Goal: Task Accomplishment & Management: Complete application form

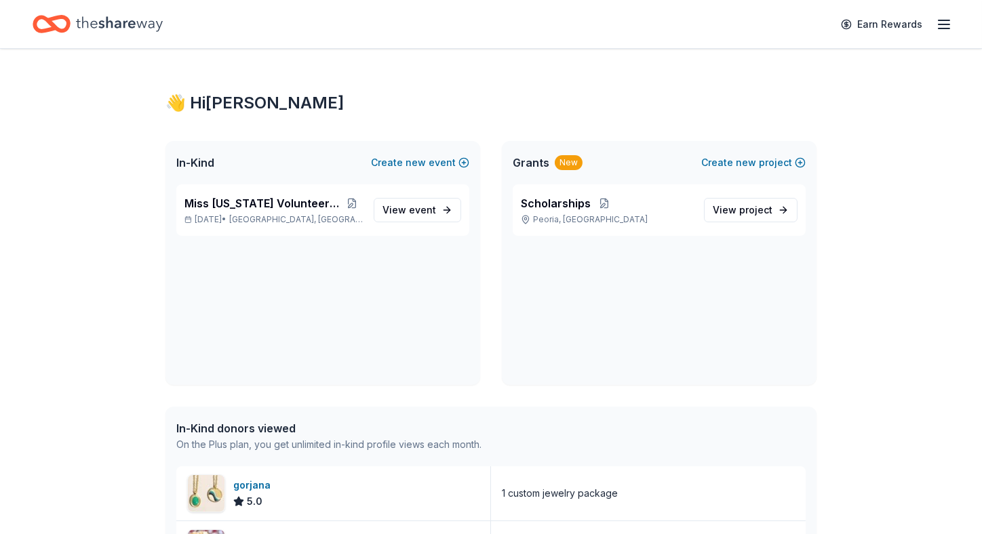
click at [938, 23] on icon "button" at bounding box center [944, 24] width 16 height 16
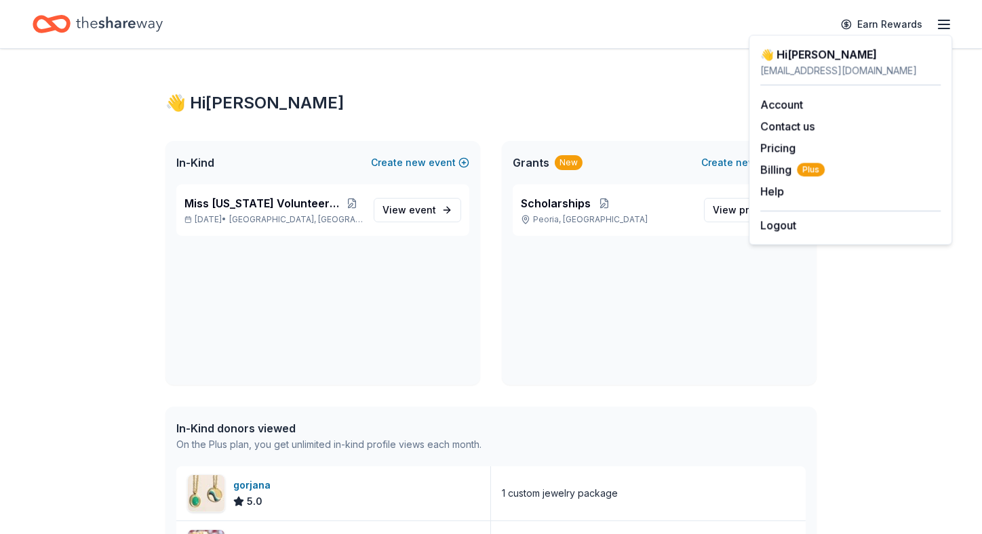
click at [891, 292] on div "👋 Hi Sharon In-Kind Create new event Miss Arizona Volunteer Pageant Nov 08, 202…" at bounding box center [491, 508] width 982 height 919
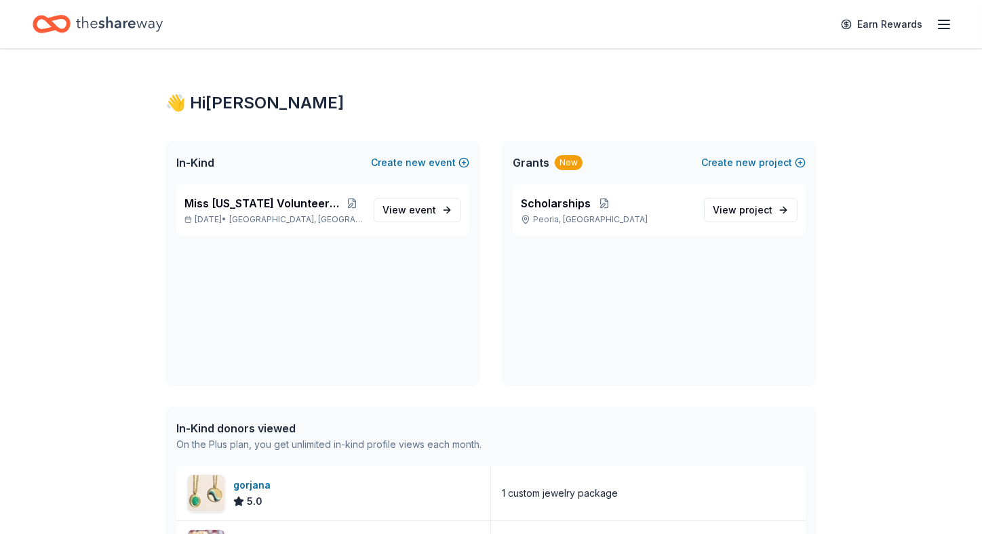
click at [250, 426] on div "In-Kind donors viewed" at bounding box center [328, 428] width 305 height 16
click at [446, 218] on link "View event" at bounding box center [417, 210] width 87 height 24
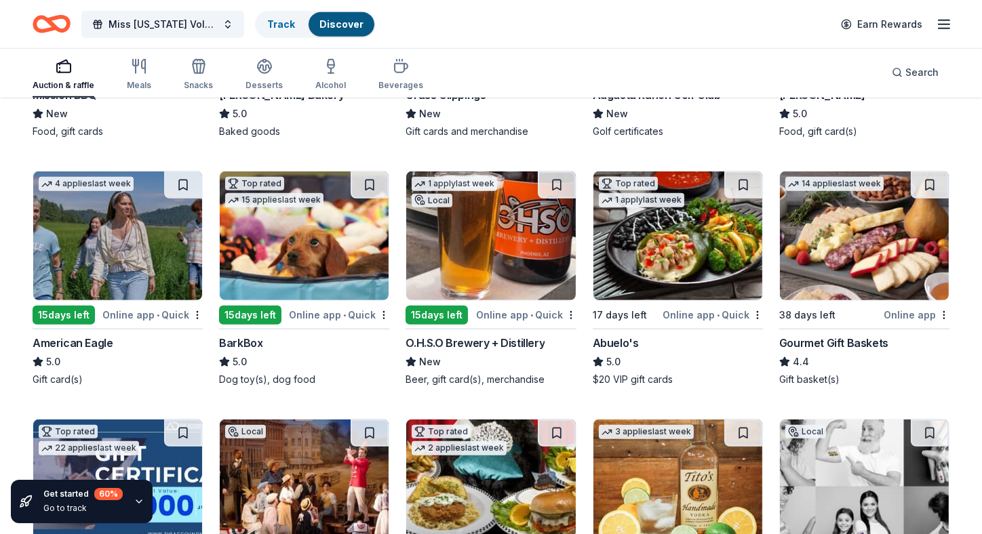
scroll to position [1651, 0]
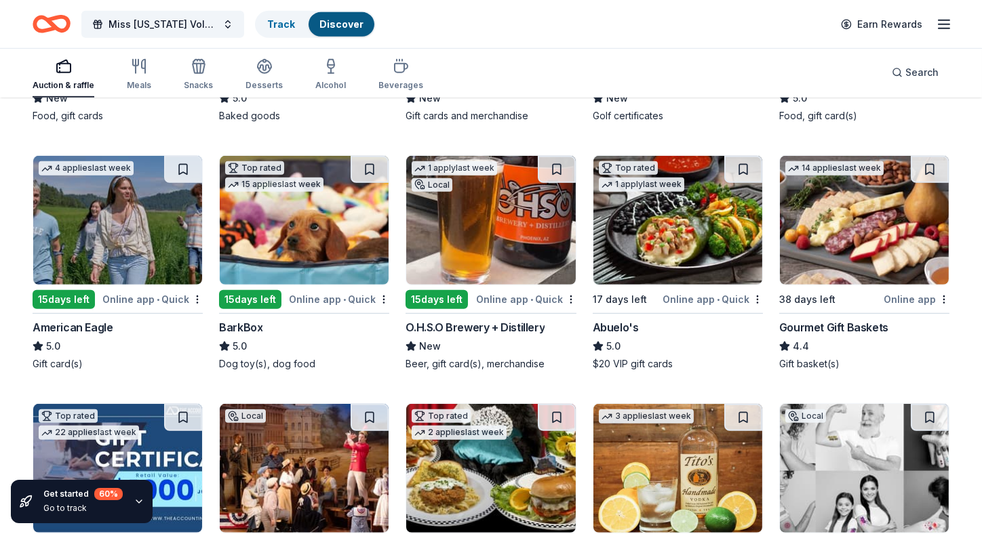
click at [66, 300] on div "15 days left" at bounding box center [64, 299] width 62 height 19
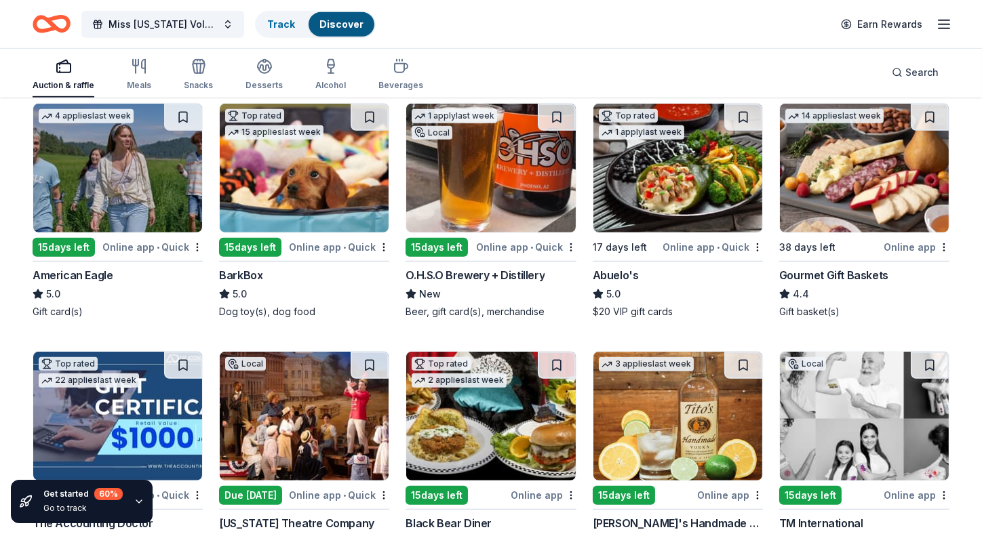
scroll to position [1719, 0]
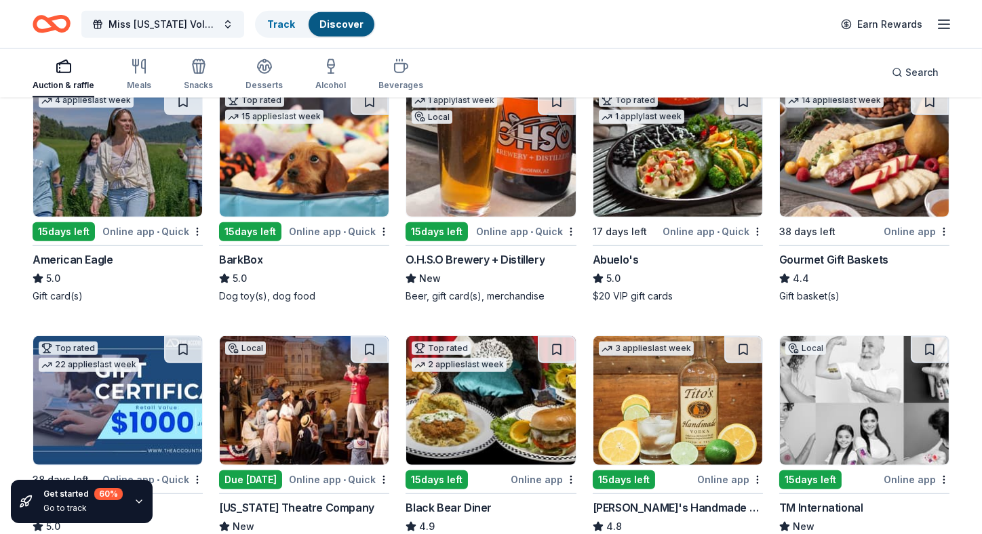
click at [865, 192] on img at bounding box center [864, 152] width 169 height 129
click at [702, 165] on img at bounding box center [677, 152] width 169 height 129
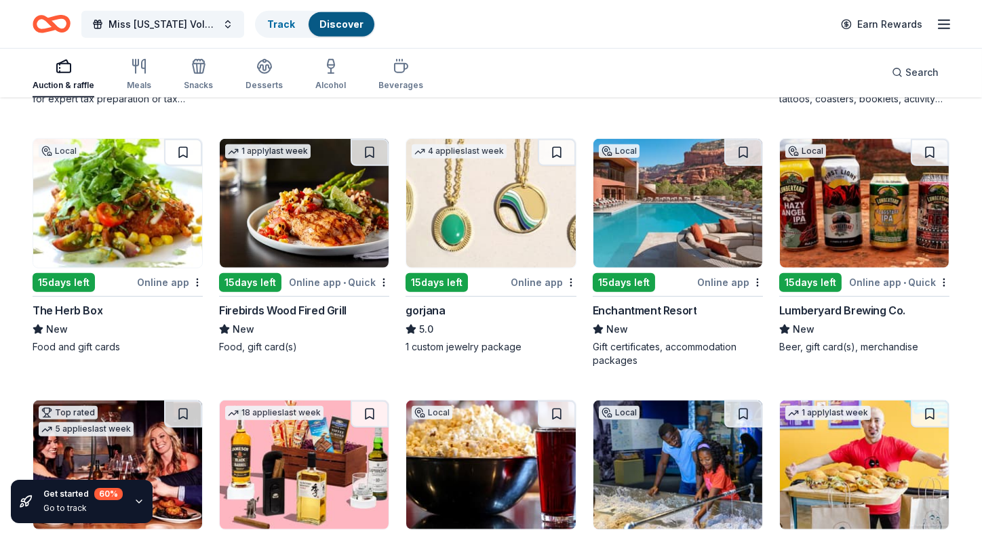
scroll to position [2193, 0]
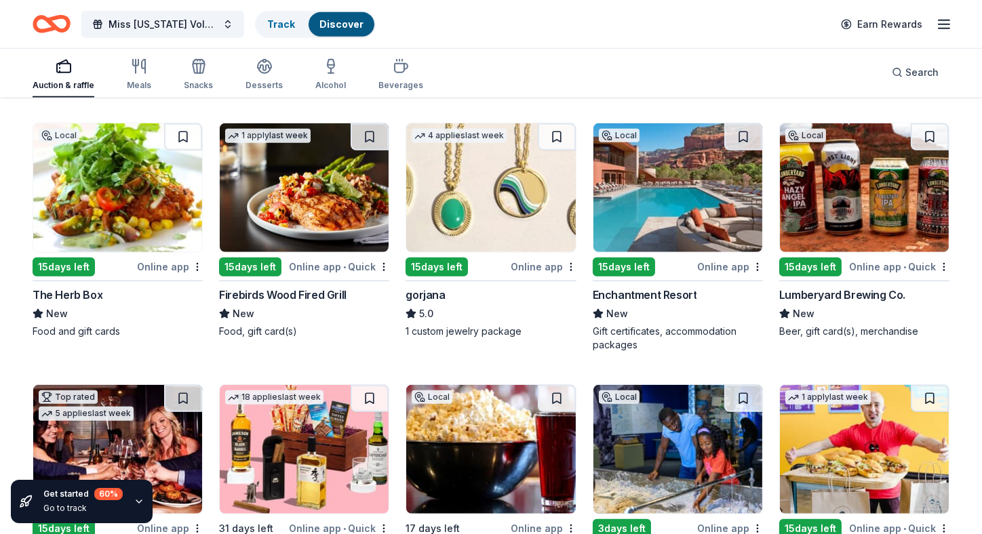
click at [289, 199] on img at bounding box center [304, 187] width 169 height 129
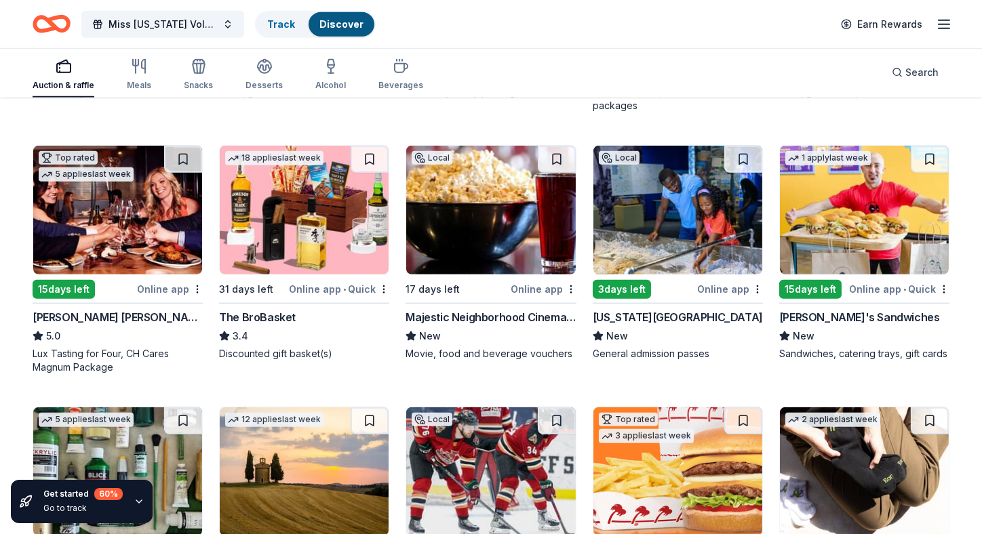
scroll to position [2447, 0]
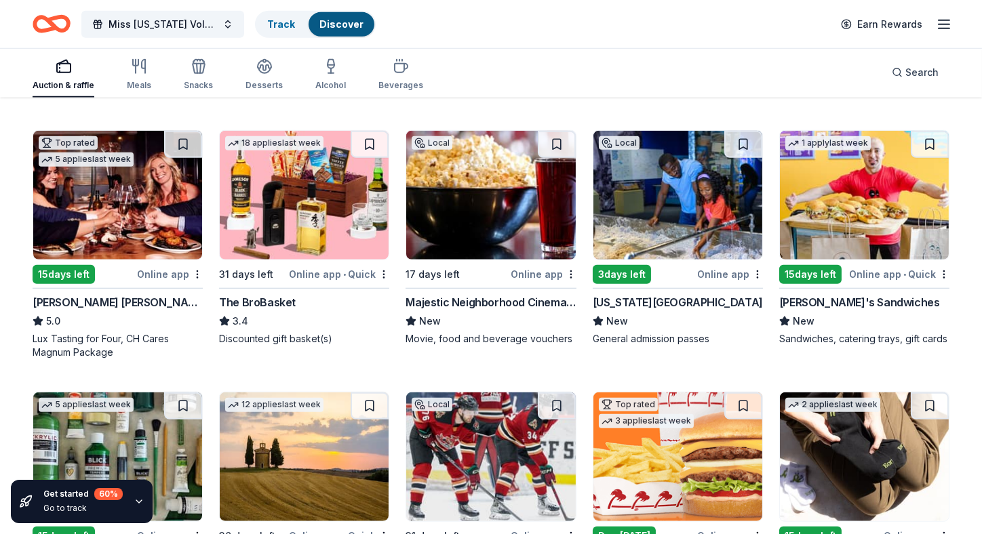
click at [138, 207] on img at bounding box center [117, 195] width 169 height 129
click at [851, 206] on img at bounding box center [864, 195] width 169 height 129
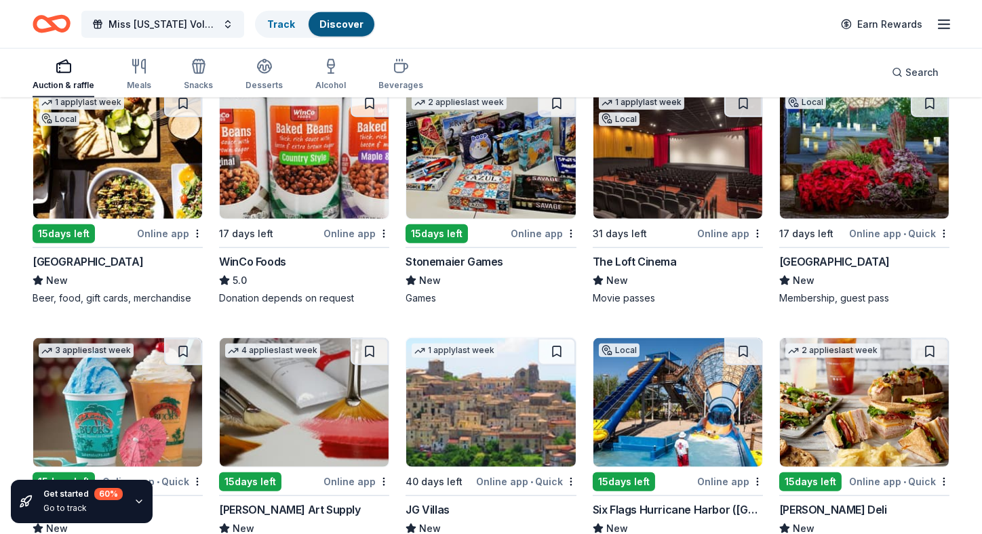
scroll to position [3310, 0]
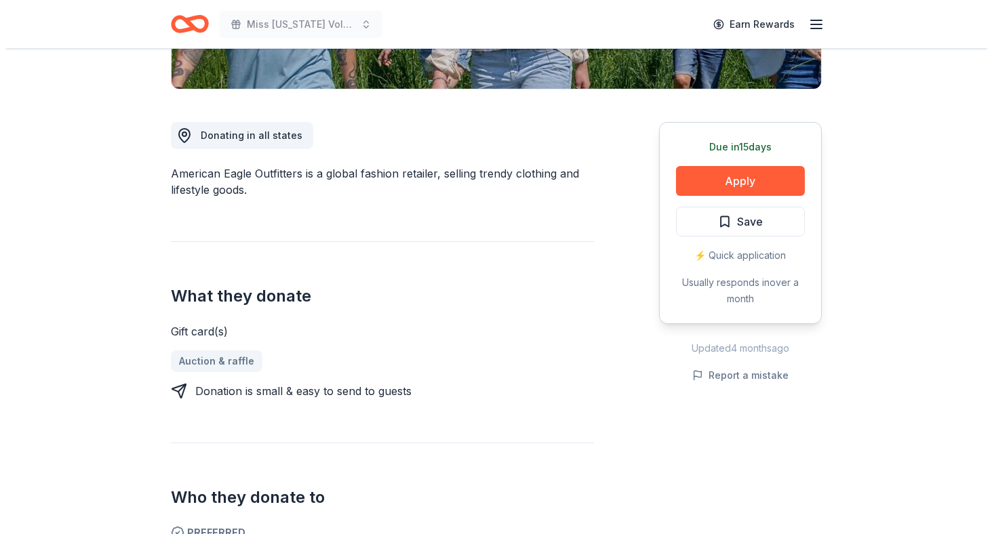
scroll to position [338, 0]
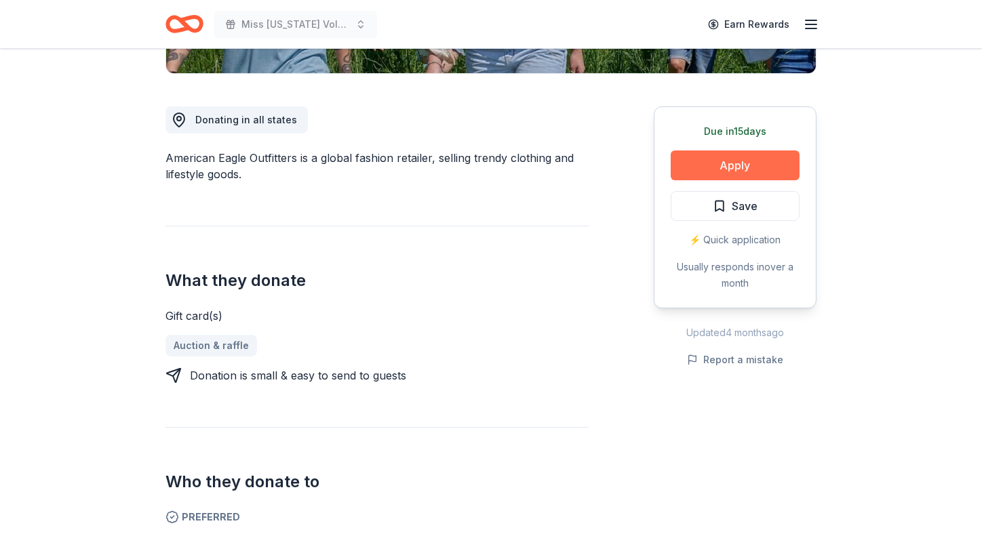
click at [756, 163] on button "Apply" at bounding box center [735, 166] width 129 height 30
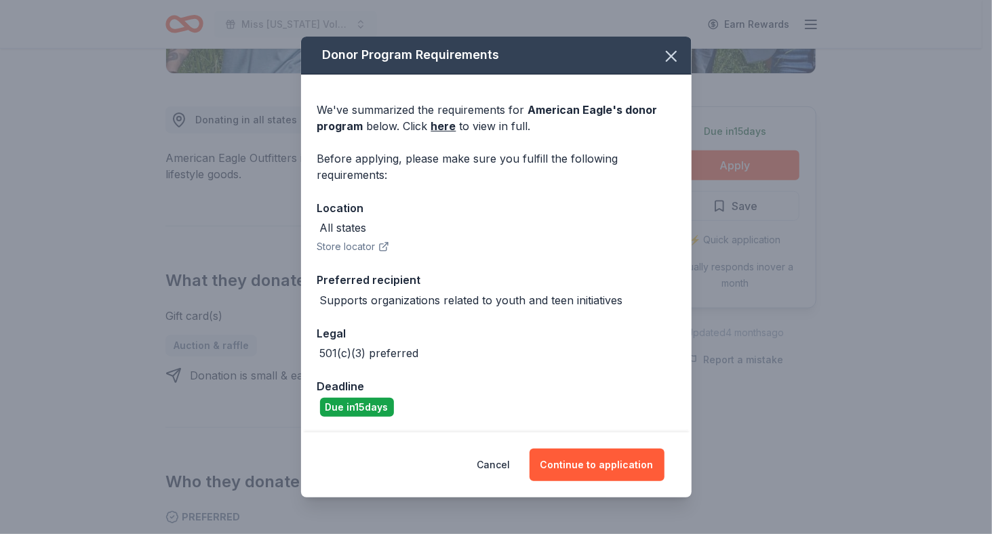
scroll to position [1, 0]
click at [628, 470] on button "Continue to application" at bounding box center [596, 465] width 135 height 33
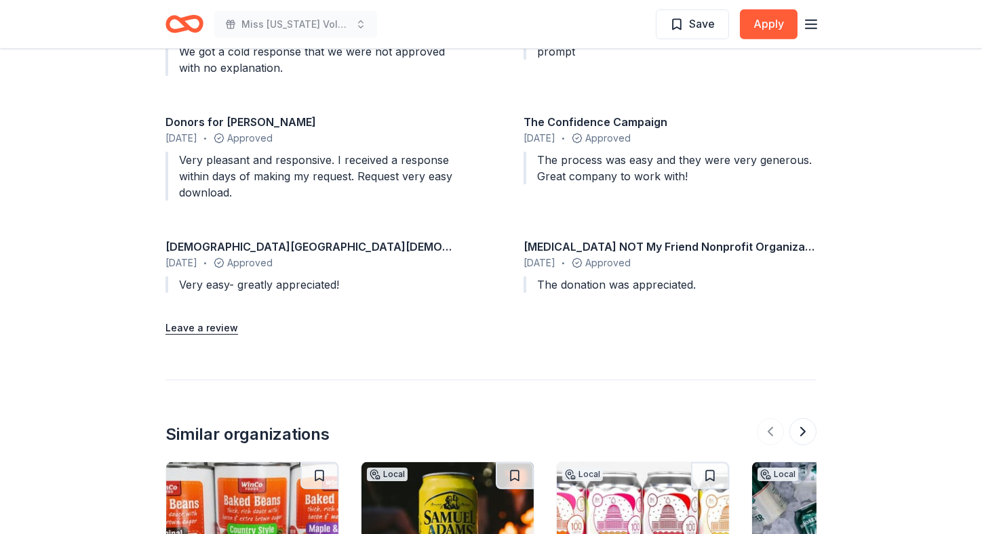
scroll to position [1355, 0]
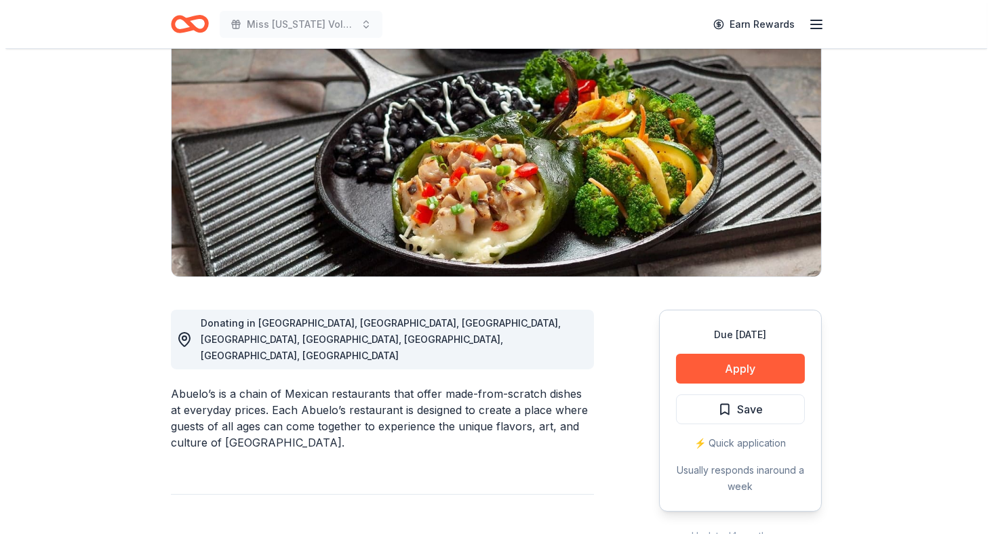
scroll to position [271, 0]
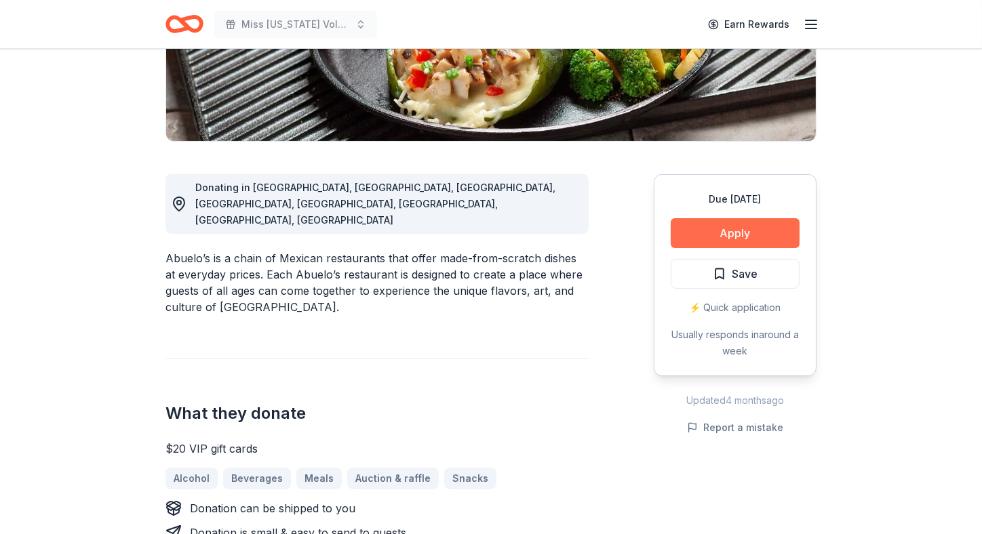
click at [733, 229] on button "Apply" at bounding box center [735, 233] width 129 height 30
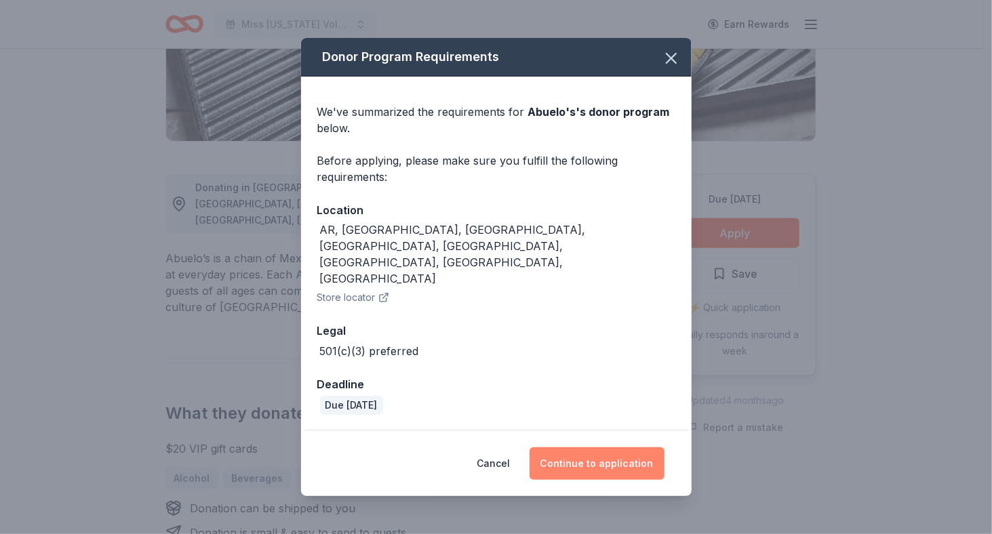
click at [609, 447] on button "Continue to application" at bounding box center [596, 463] width 135 height 33
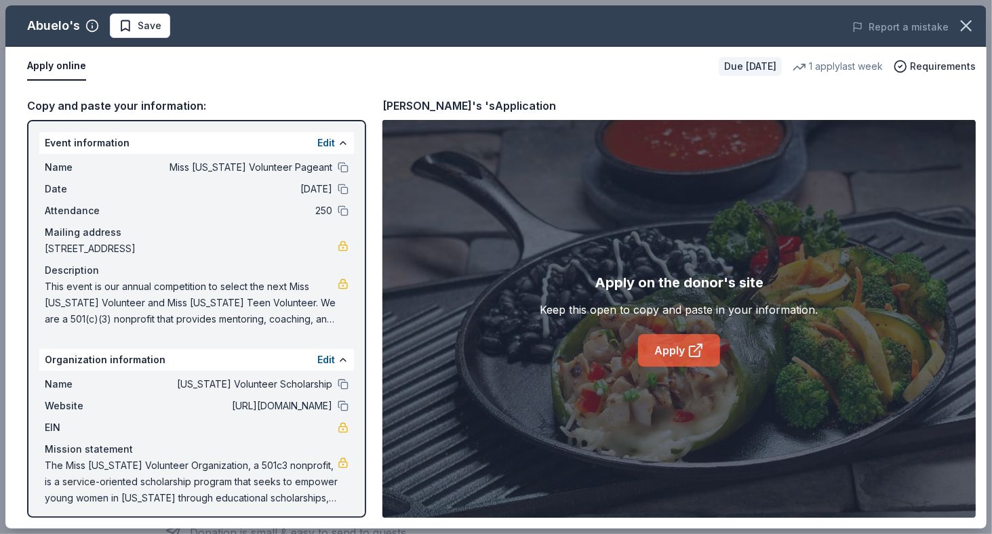
click at [679, 352] on link "Apply" at bounding box center [679, 350] width 82 height 33
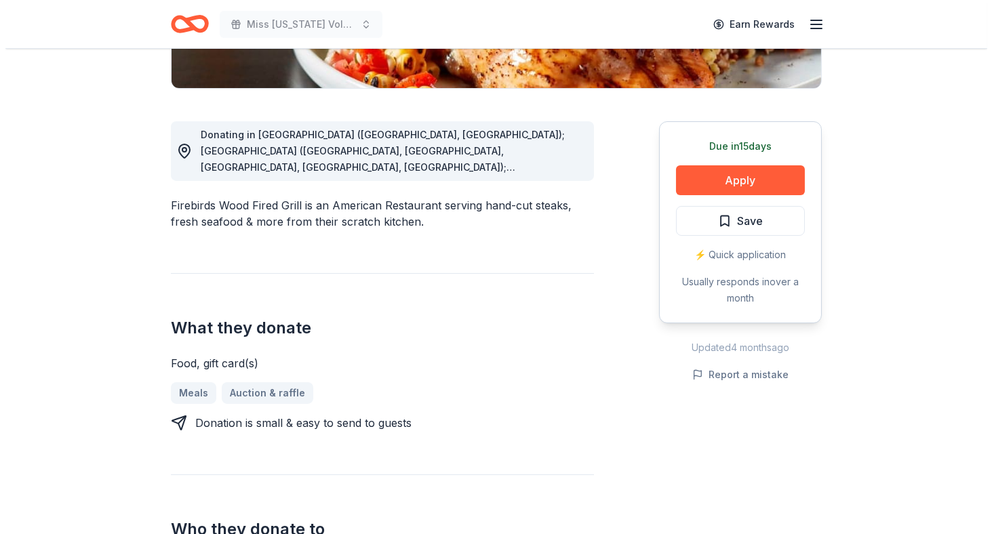
scroll to position [338, 0]
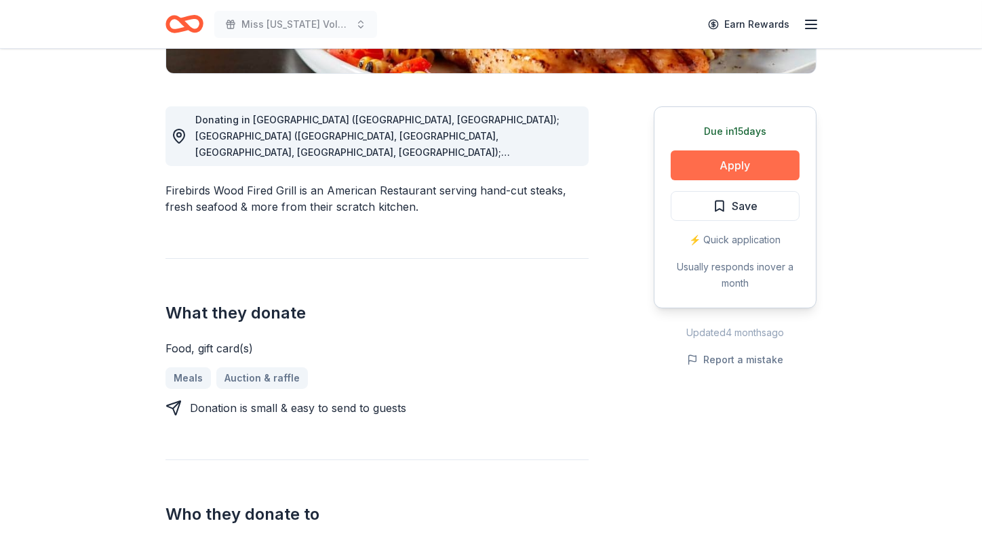
click at [729, 165] on button "Apply" at bounding box center [735, 166] width 129 height 30
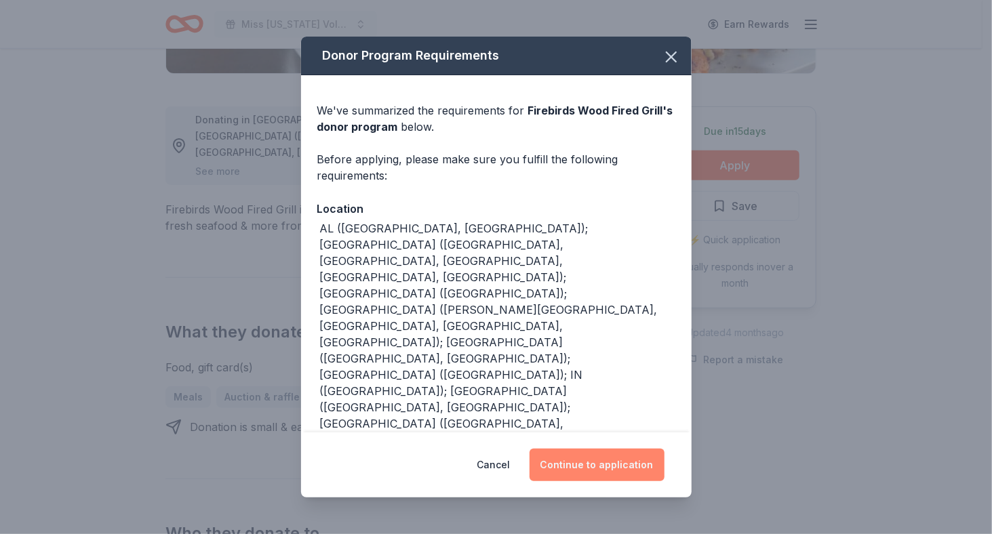
click at [584, 464] on button "Continue to application" at bounding box center [596, 465] width 135 height 33
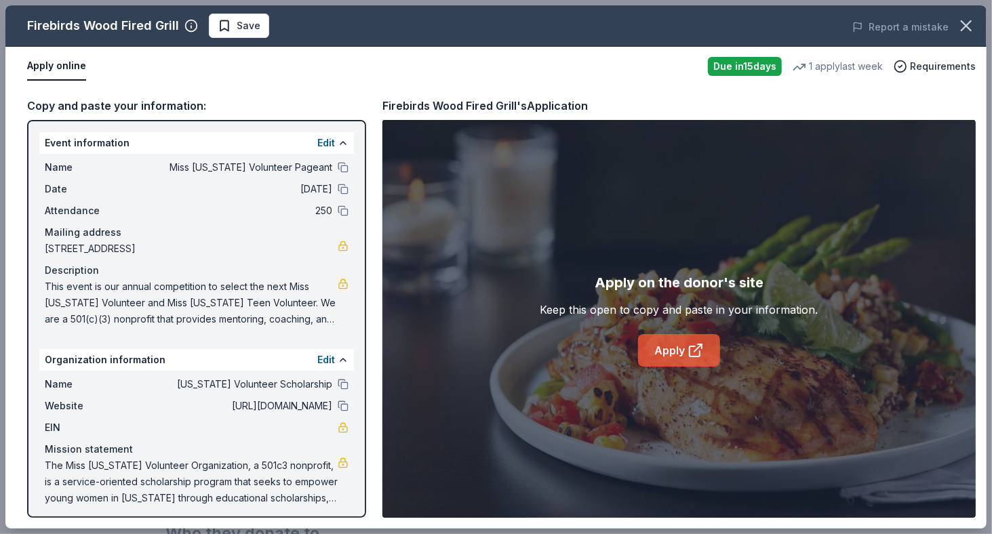
click at [674, 347] on link "Apply" at bounding box center [679, 350] width 82 height 33
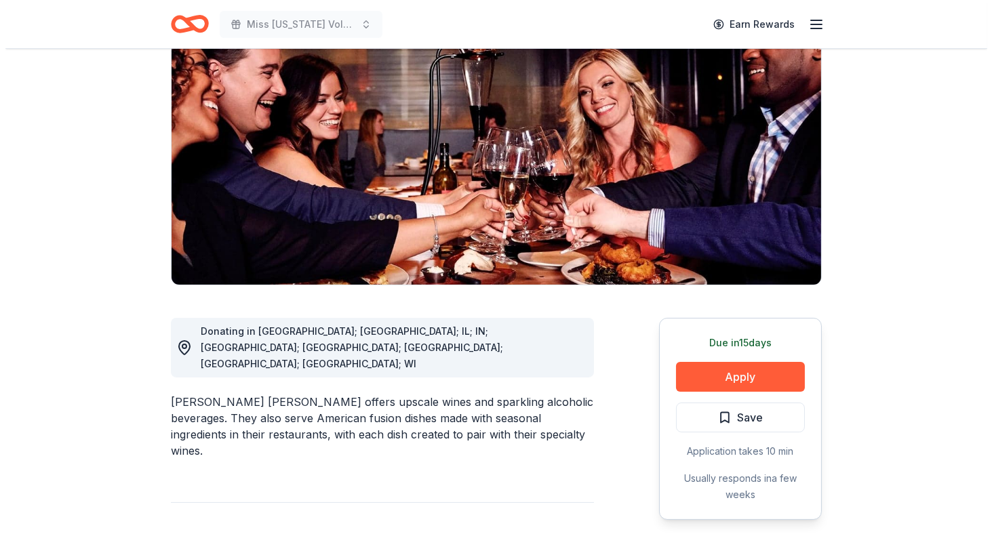
scroll to position [203, 0]
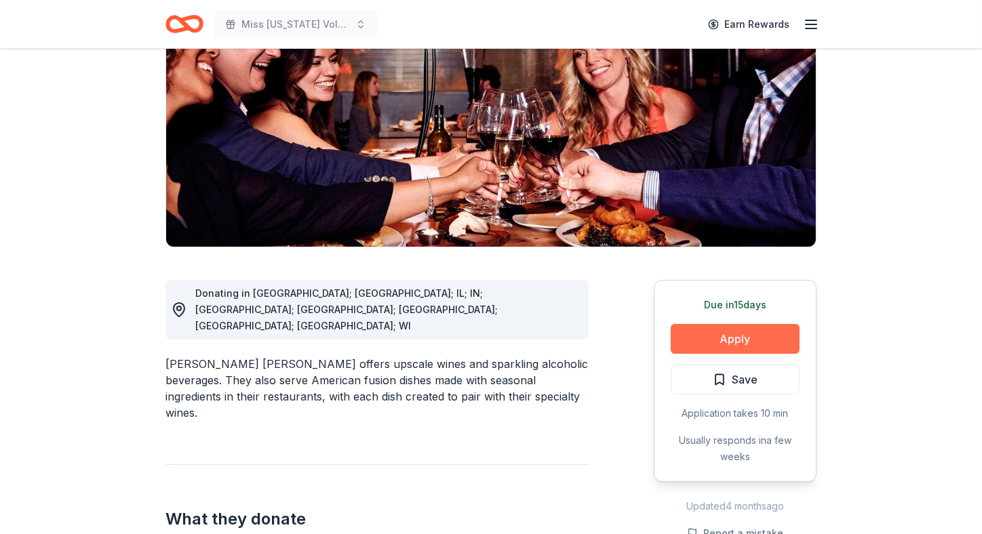
click at [734, 324] on button "Apply" at bounding box center [735, 339] width 129 height 30
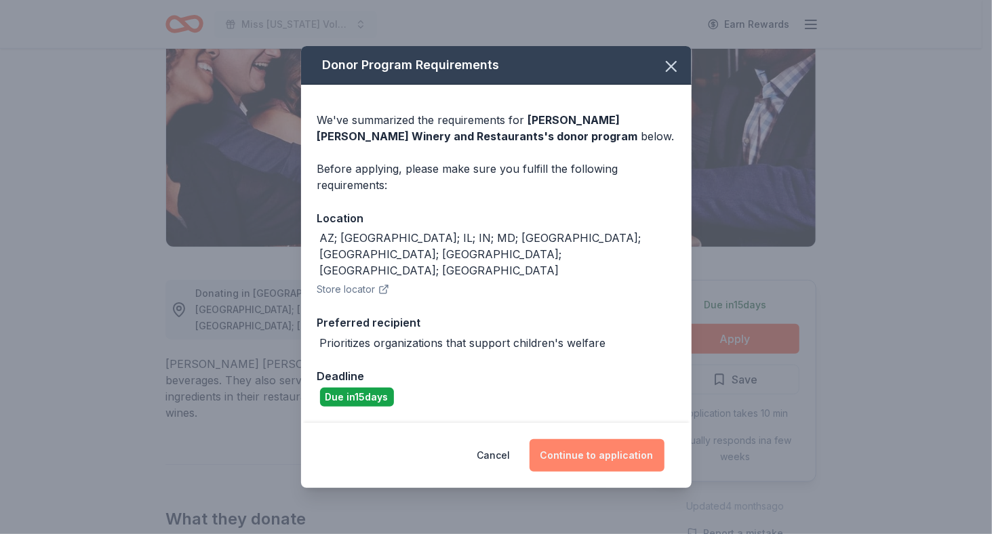
drag, startPoint x: 614, startPoint y: 437, endPoint x: 627, endPoint y: 434, distance: 13.8
click at [614, 439] on button "Continue to application" at bounding box center [596, 455] width 135 height 33
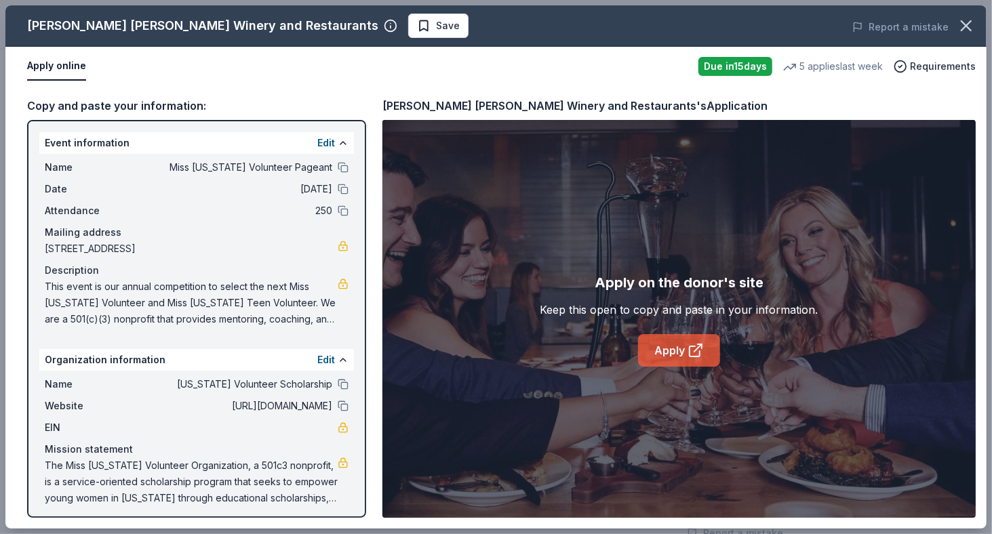
click at [673, 352] on link "Apply" at bounding box center [679, 350] width 82 height 33
